Goal: Download file/media

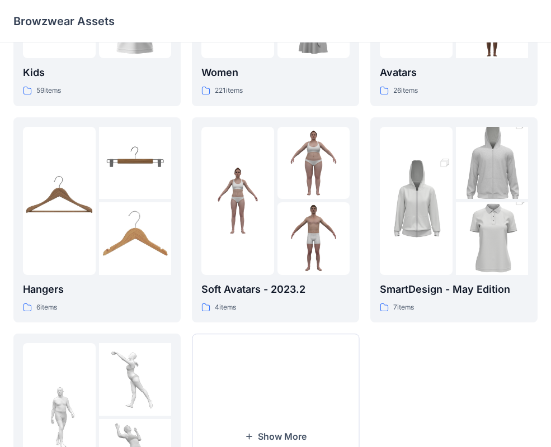
scroll to position [13, 0]
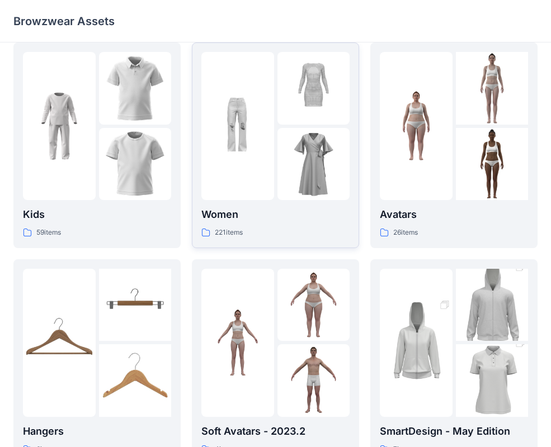
click at [256, 132] on img at bounding box center [237, 126] width 73 height 73
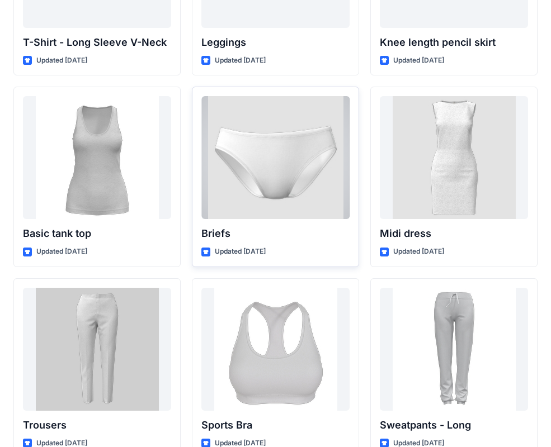
scroll to position [9064, 0]
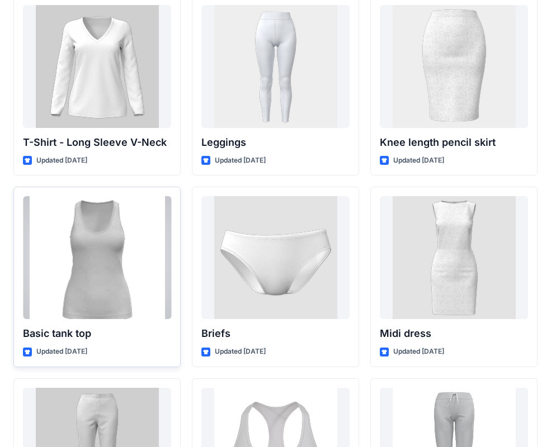
click at [147, 240] on div at bounding box center [97, 257] width 148 height 123
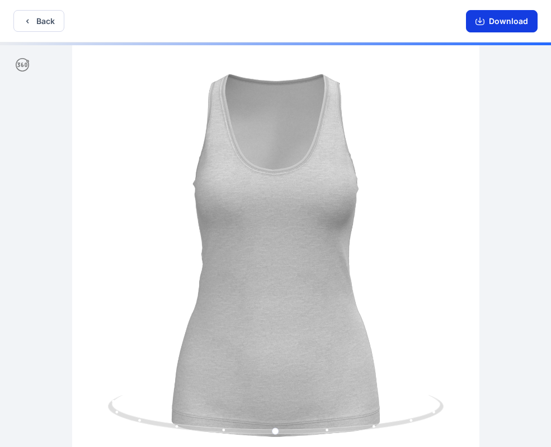
click at [499, 10] on button "Download" at bounding box center [502, 21] width 72 height 22
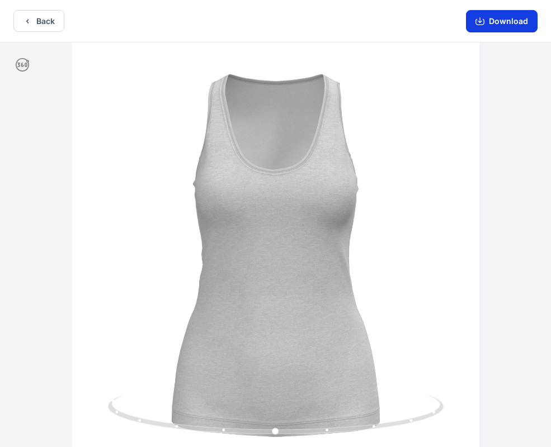
click at [500, 20] on button "Download" at bounding box center [502, 21] width 72 height 22
click at [513, 18] on button "Download" at bounding box center [502, 21] width 72 height 22
